Goal: Task Accomplishment & Management: Complete application form

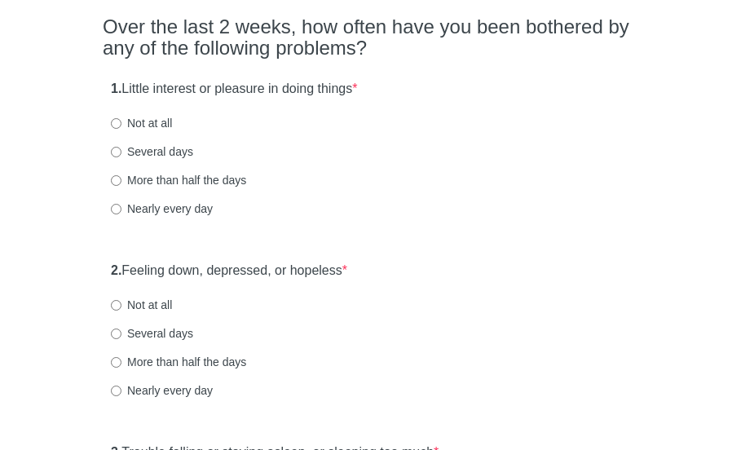
click at [143, 118] on label "Not at all" at bounding box center [141, 123] width 61 height 16
click at [122, 118] on input "Not at all" at bounding box center [116, 123] width 11 height 11
radio input "true"
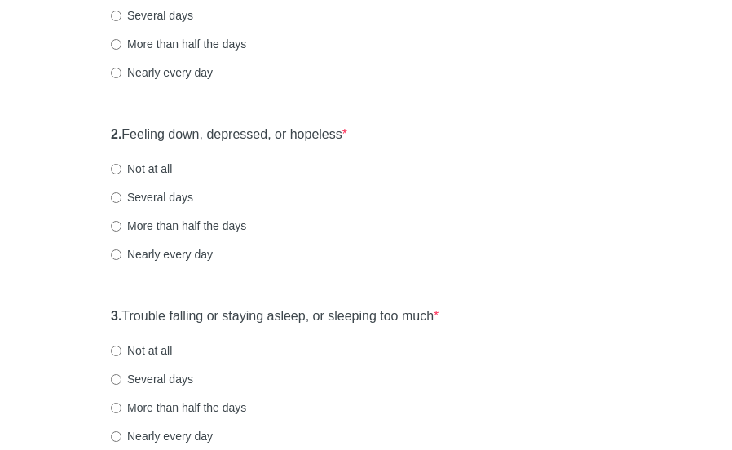
scroll to position [282, 0]
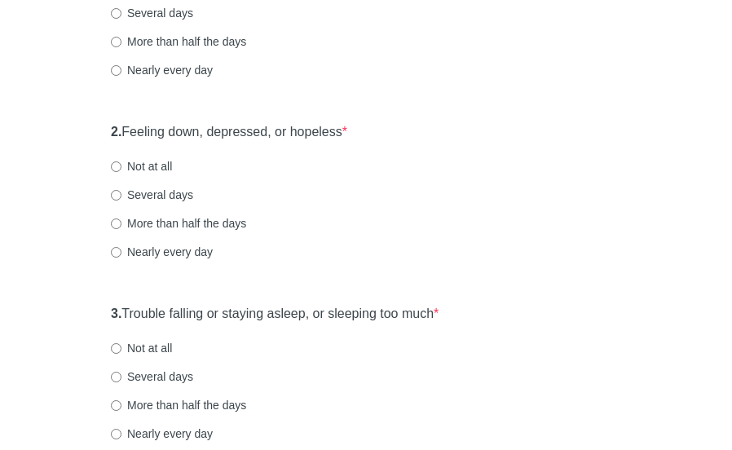
click at [160, 164] on label "Not at all" at bounding box center [141, 166] width 61 height 16
click at [122, 164] on input "Not at all" at bounding box center [116, 166] width 11 height 11
radio input "true"
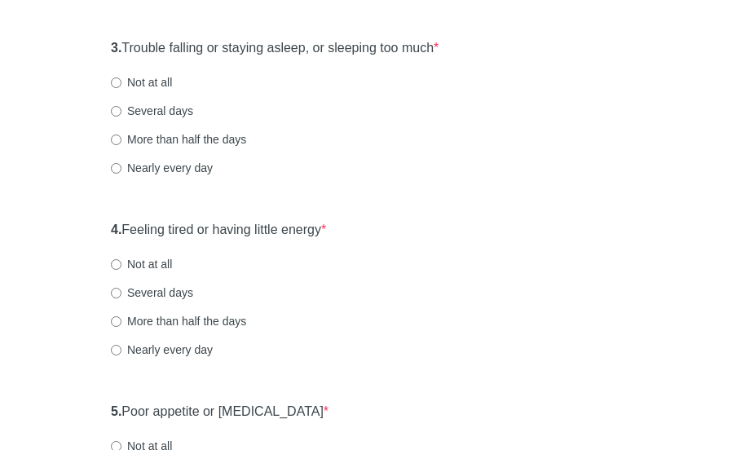
scroll to position [561, 0]
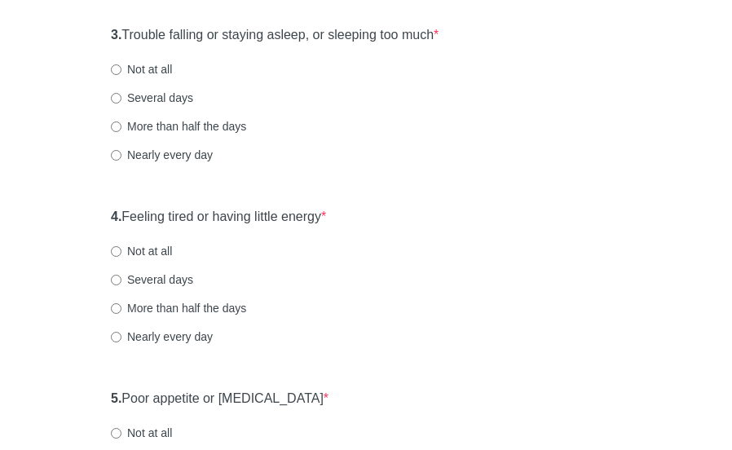
click at [148, 66] on label "Not at all" at bounding box center [141, 69] width 61 height 16
click at [122, 66] on input "Not at all" at bounding box center [116, 69] width 11 height 11
radio input "true"
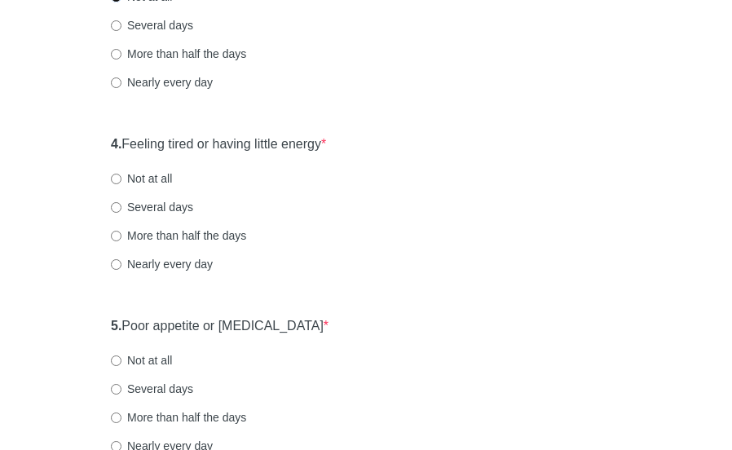
scroll to position [674, 0]
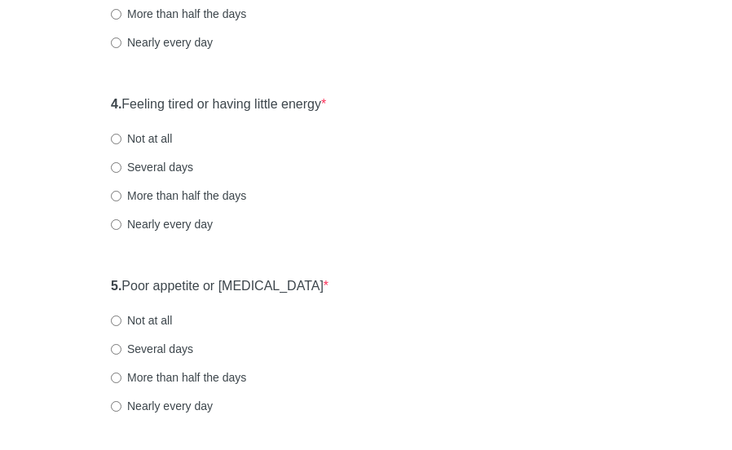
click at [144, 166] on label "Several days" at bounding box center [152, 167] width 82 height 16
click at [122, 166] on input "Several days" at bounding box center [116, 167] width 11 height 11
radio input "true"
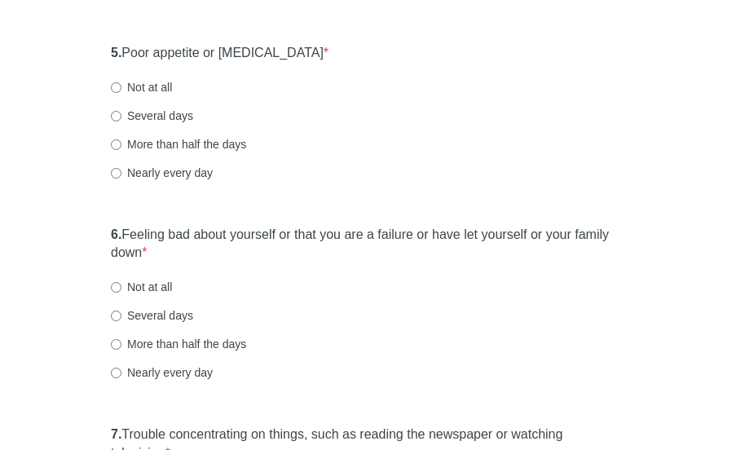
scroll to position [936, 0]
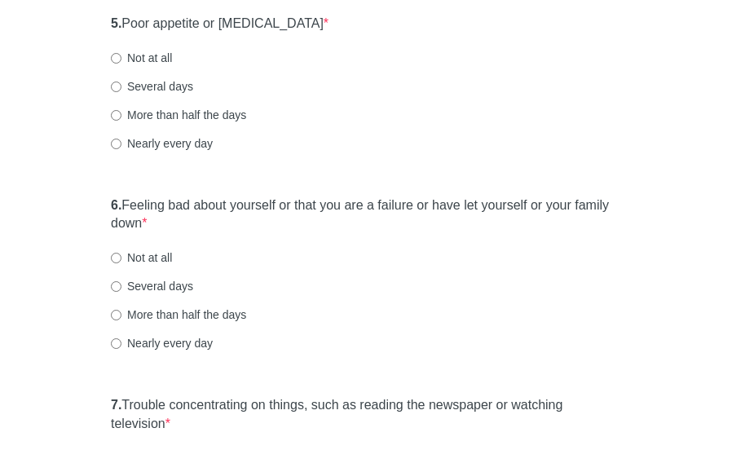
click at [163, 144] on label "Nearly every day" at bounding box center [162, 143] width 102 height 16
click at [122, 144] on input "Nearly every day" at bounding box center [116, 144] width 11 height 11
radio input "true"
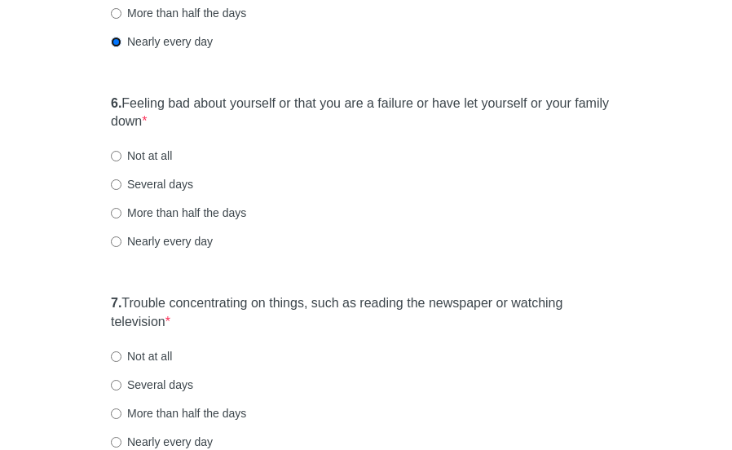
scroll to position [1046, 0]
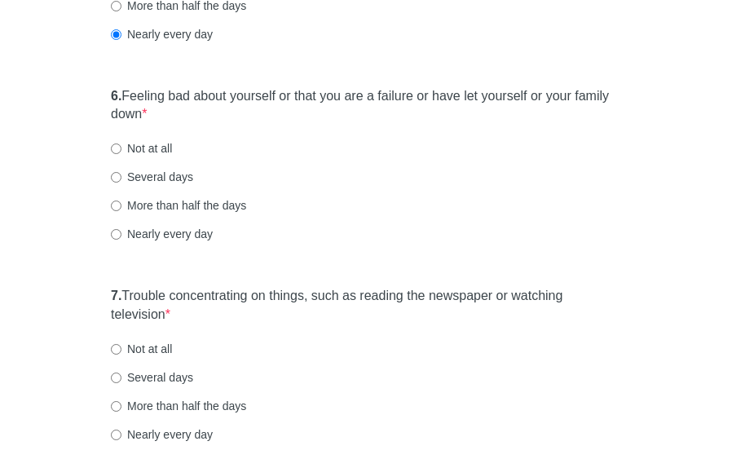
click at [166, 150] on label "Not at all" at bounding box center [141, 148] width 61 height 16
click at [122, 150] on input "Not at all" at bounding box center [116, 149] width 11 height 11
radio input "true"
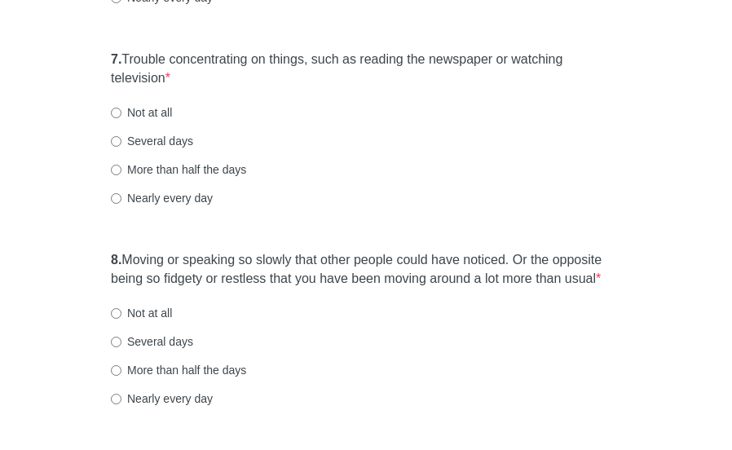
scroll to position [1288, 0]
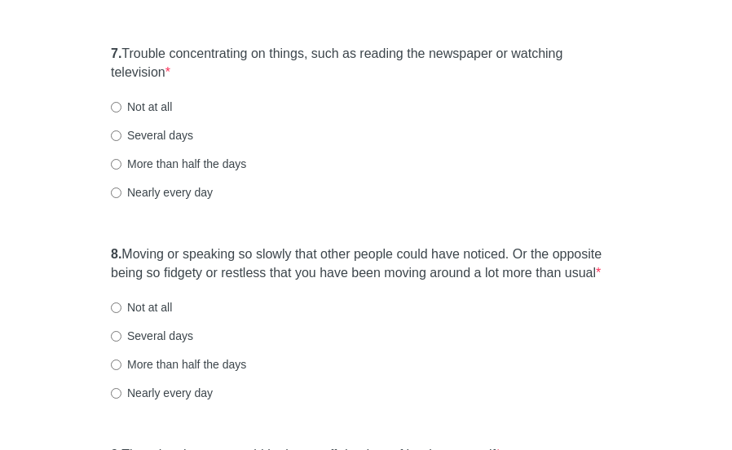
click at [175, 130] on label "Several days" at bounding box center [152, 135] width 82 height 16
click at [122, 130] on input "Several days" at bounding box center [116, 135] width 11 height 11
radio input "true"
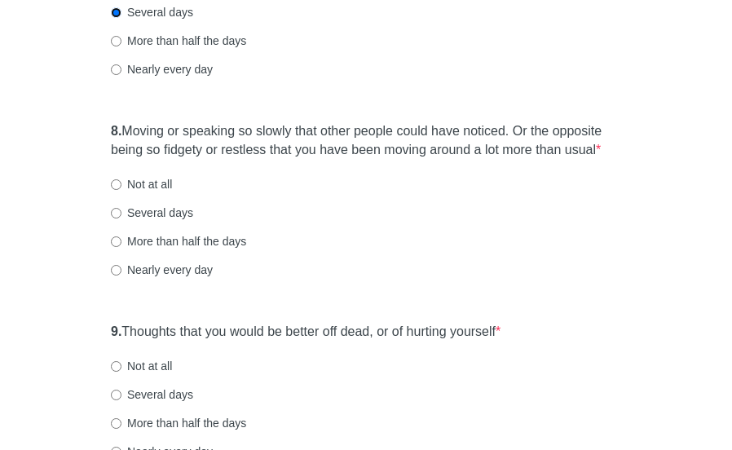
scroll to position [1416, 0]
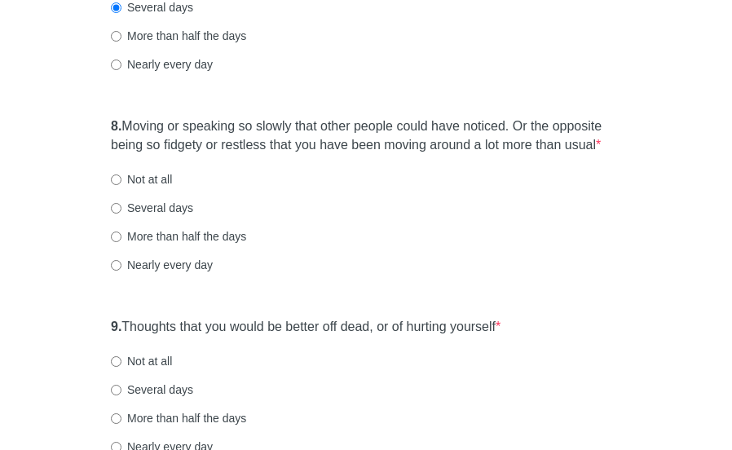
click at [166, 179] on label "Not at all" at bounding box center [141, 179] width 61 height 16
click at [122, 179] on input "Not at all" at bounding box center [116, 180] width 11 height 11
radio input "true"
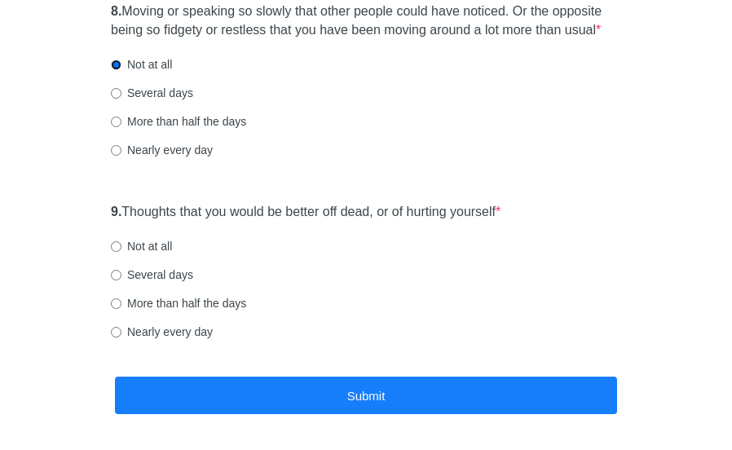
scroll to position [1578, 0]
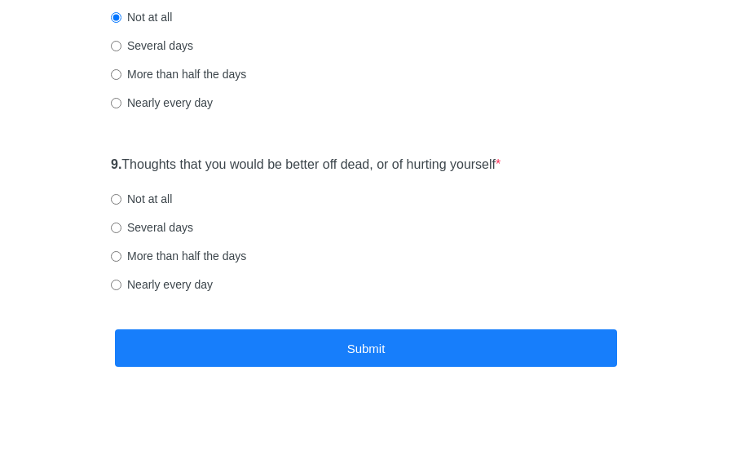
click at [162, 192] on label "Not at all" at bounding box center [141, 199] width 61 height 16
click at [122, 194] on input "Not at all" at bounding box center [116, 199] width 11 height 11
radio input "true"
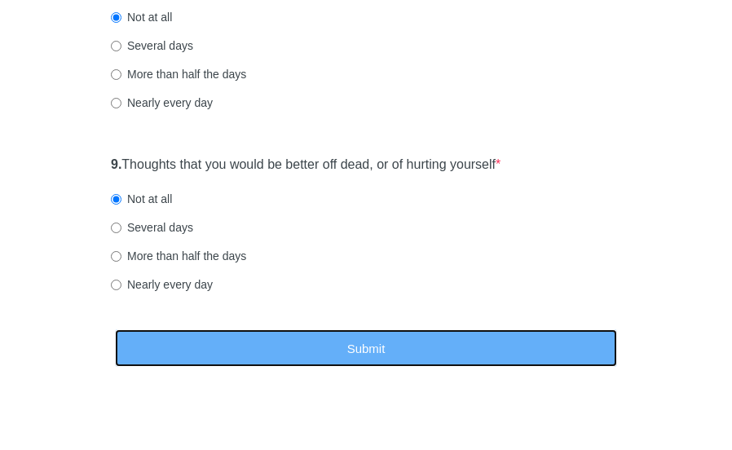
click at [243, 338] on button "Submit" at bounding box center [366, 348] width 502 height 38
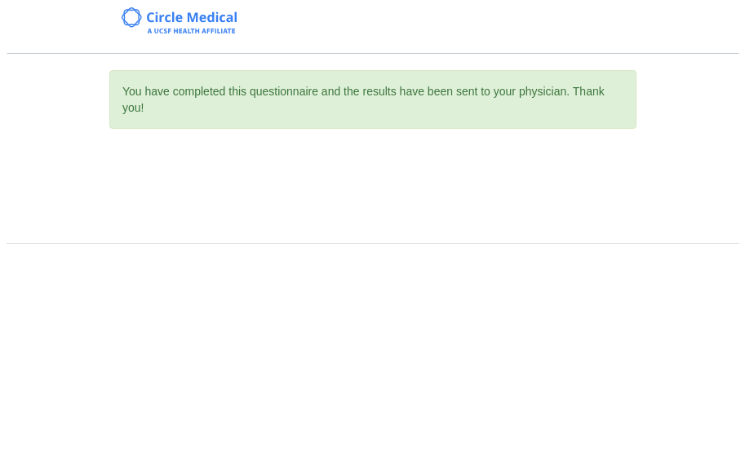
scroll to position [0, 0]
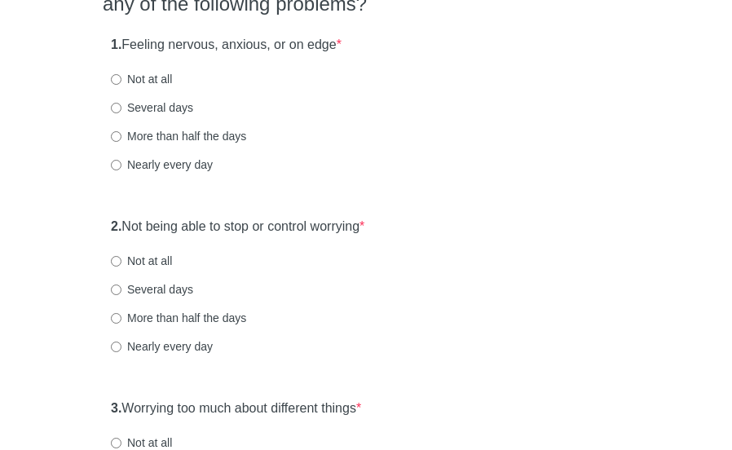
scroll to position [201, 0]
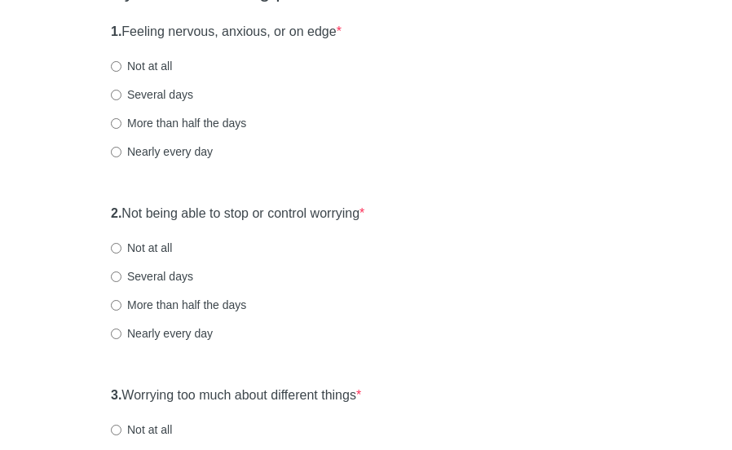
click at [732, 75] on html "General Anxiety Disorder Over the last 2 weeks, how often have you been bothere…" at bounding box center [366, 24] width 732 height 450
click at [148, 94] on label "Several days" at bounding box center [152, 94] width 82 height 16
click at [122, 94] on input "Several days" at bounding box center [116, 95] width 11 height 11
radio input "true"
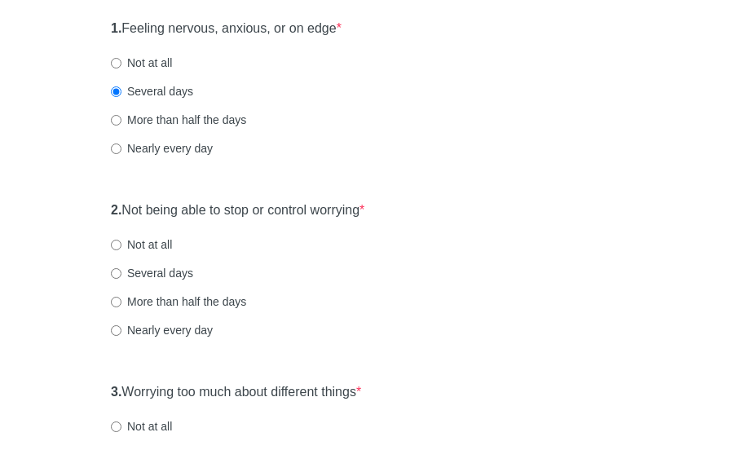
click at [144, 64] on label "Not at all" at bounding box center [141, 63] width 61 height 16
click at [122, 64] on input "Not at all" at bounding box center [116, 63] width 11 height 11
radio input "true"
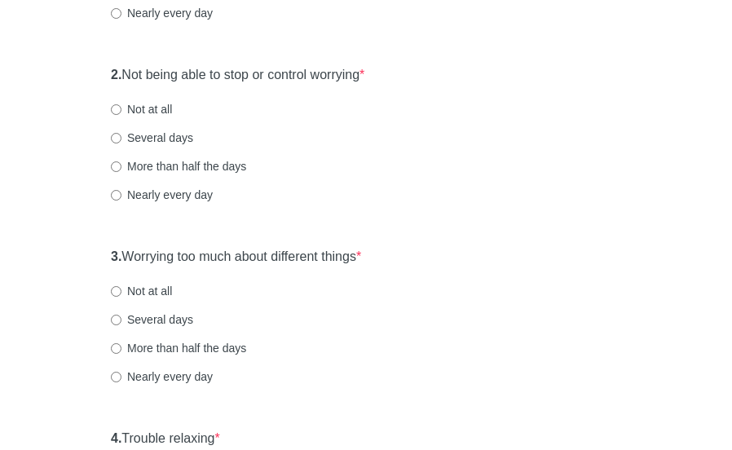
scroll to position [352, 0]
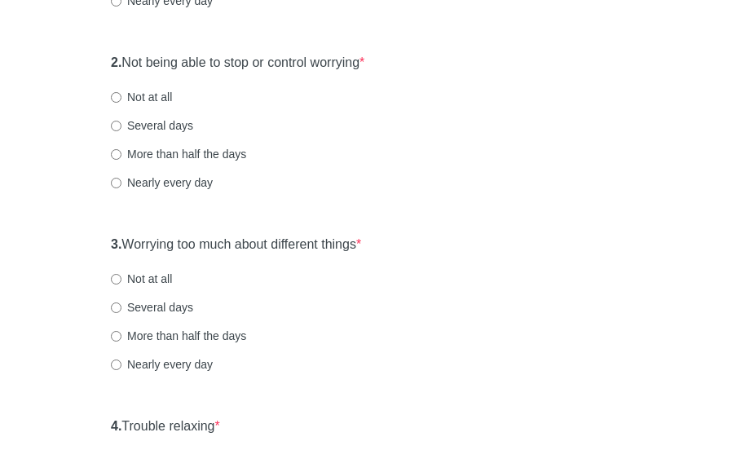
click at [158, 97] on label "Not at all" at bounding box center [141, 97] width 61 height 16
click at [122, 97] on input "Not at all" at bounding box center [116, 97] width 11 height 11
radio input "true"
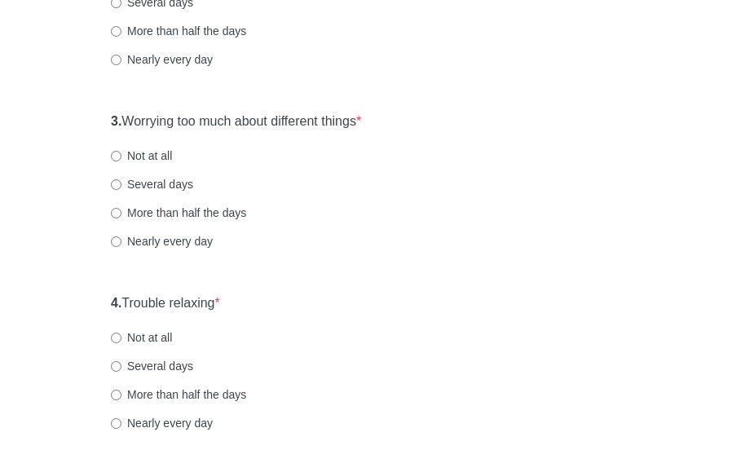
scroll to position [480, 0]
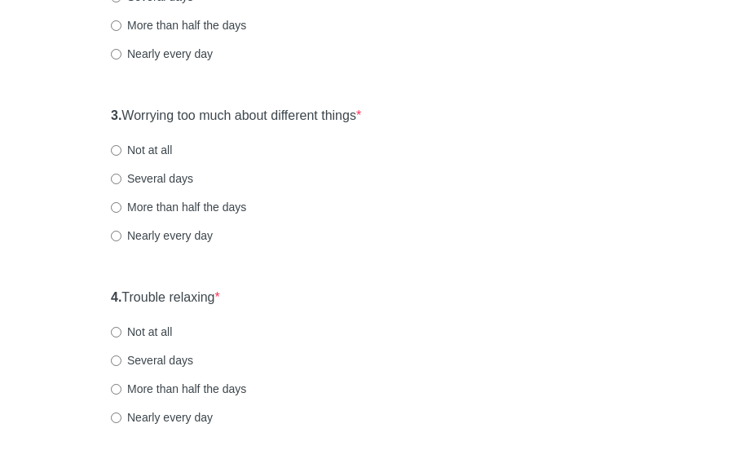
click at [148, 152] on label "Not at all" at bounding box center [141, 150] width 61 height 16
click at [122, 152] on input "Not at all" at bounding box center [116, 150] width 11 height 11
radio input "true"
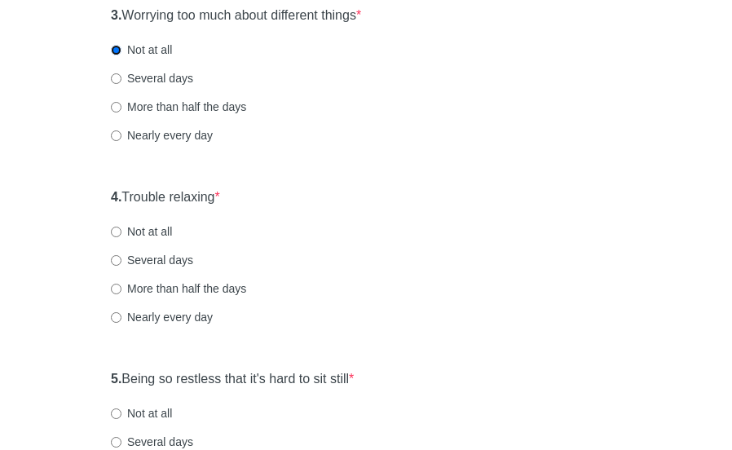
scroll to position [666, 0]
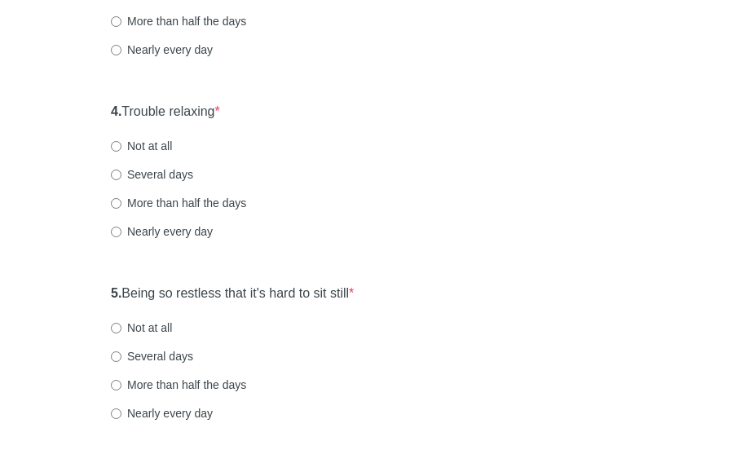
click at [166, 143] on label "Not at all" at bounding box center [141, 146] width 61 height 16
click at [122, 143] on input "Not at all" at bounding box center [116, 146] width 11 height 11
radio input "true"
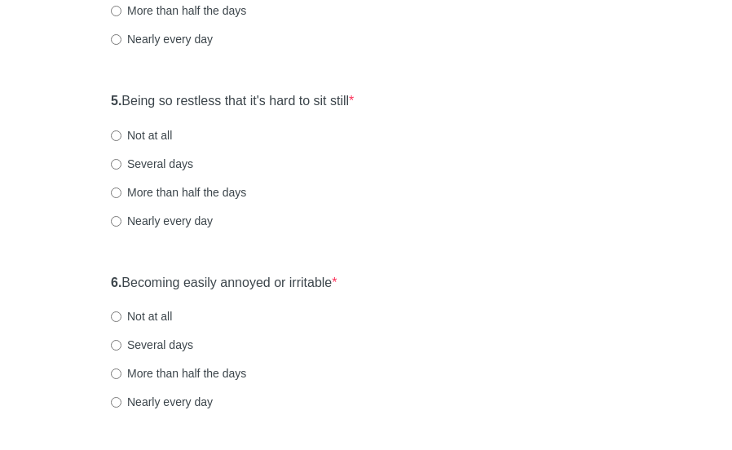
scroll to position [861, 0]
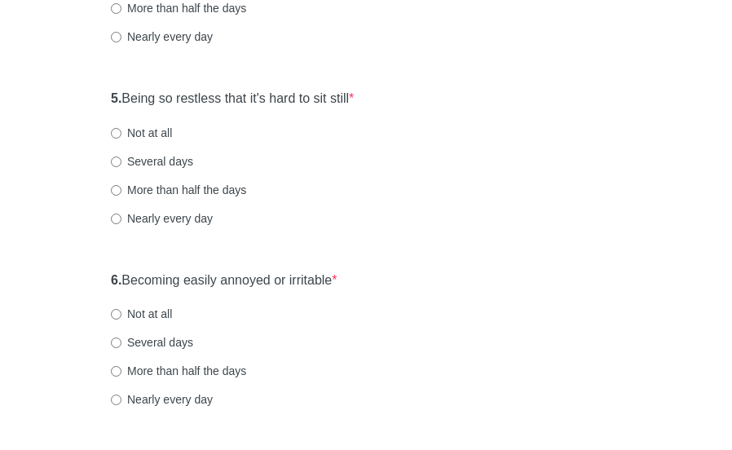
click at [141, 129] on label "Not at all" at bounding box center [141, 133] width 61 height 16
click at [122, 129] on input "Not at all" at bounding box center [116, 133] width 11 height 11
radio input "true"
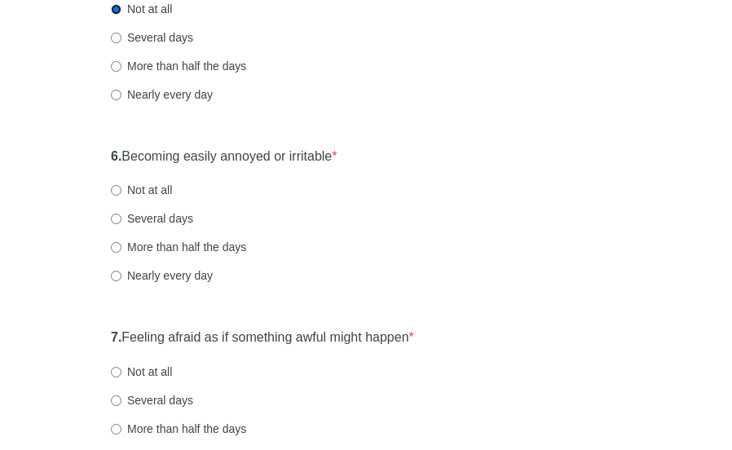
scroll to position [985, 0]
click at [146, 188] on label "Not at all" at bounding box center [141, 190] width 61 height 16
click at [122, 188] on input "Not at all" at bounding box center [116, 190] width 11 height 11
radio input "true"
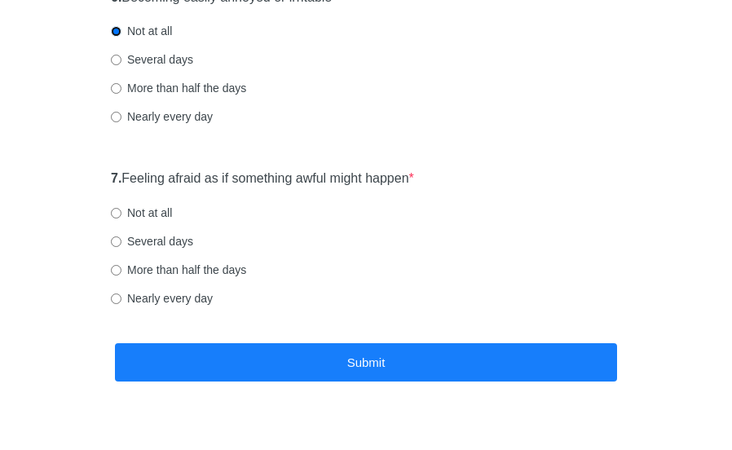
scroll to position [1159, 0]
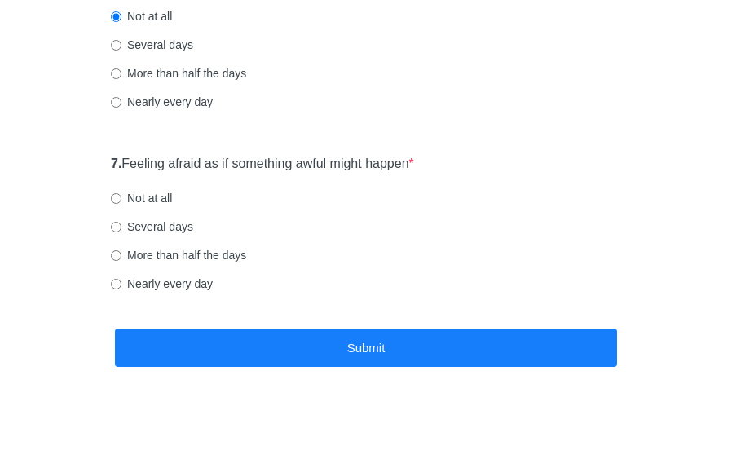
click at [158, 195] on label "Not at all" at bounding box center [141, 198] width 61 height 16
click at [122, 195] on input "Not at all" at bounding box center [116, 198] width 11 height 11
radio input "true"
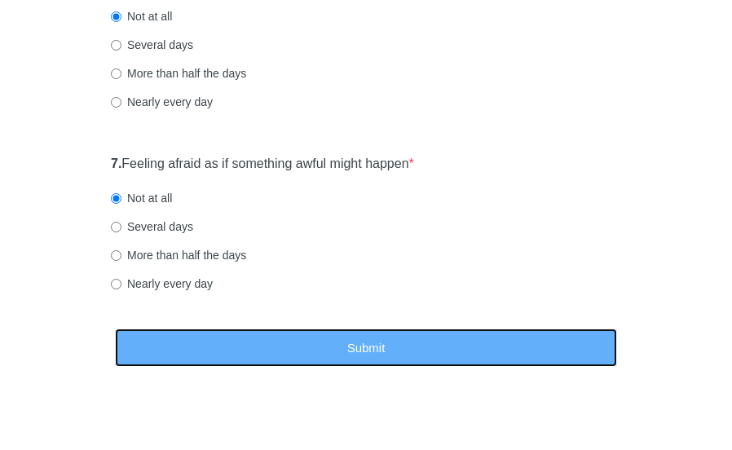
click at [258, 353] on button "Submit" at bounding box center [366, 348] width 502 height 38
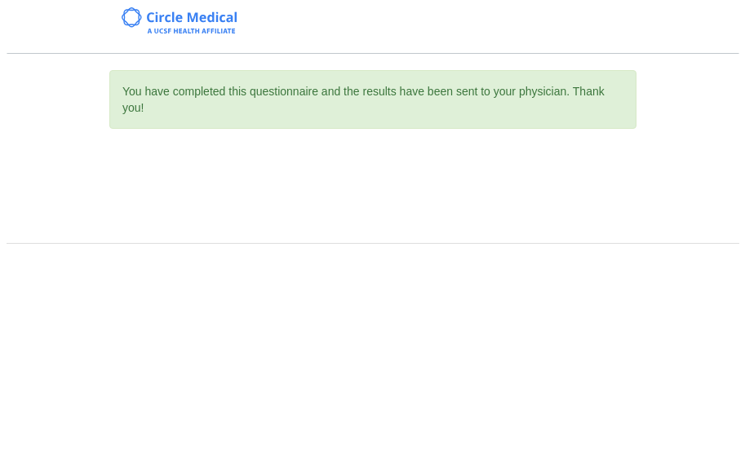
scroll to position [0, 0]
